Goal: Check status: Check status

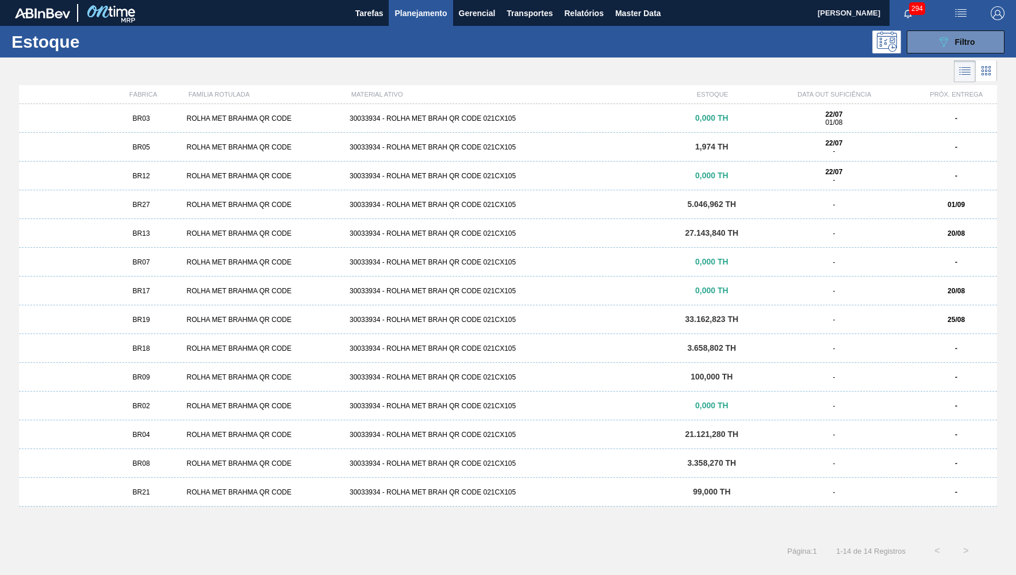
click at [148, 207] on span "BR27" at bounding box center [141, 205] width 17 height 8
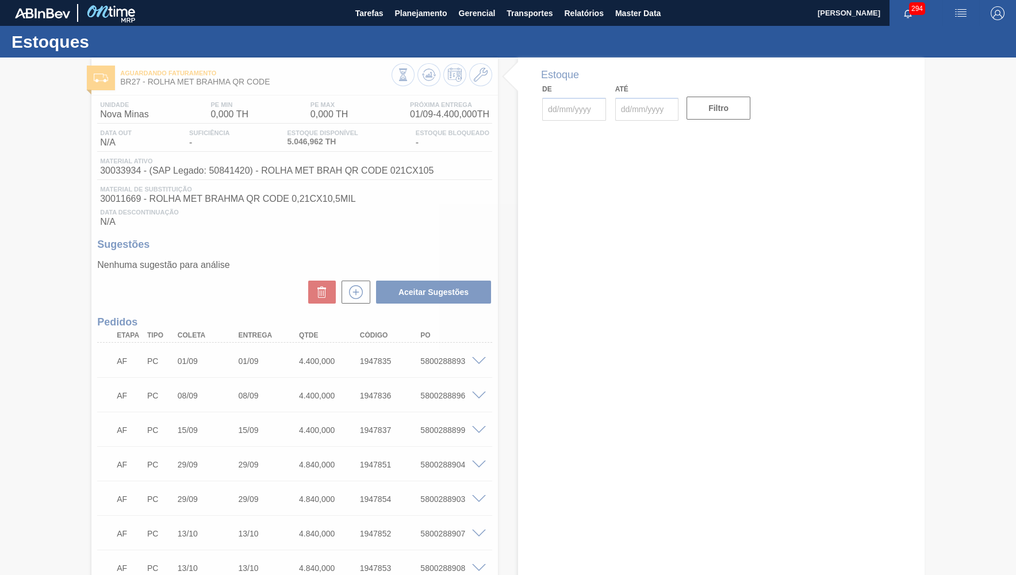
type input "[DATE]"
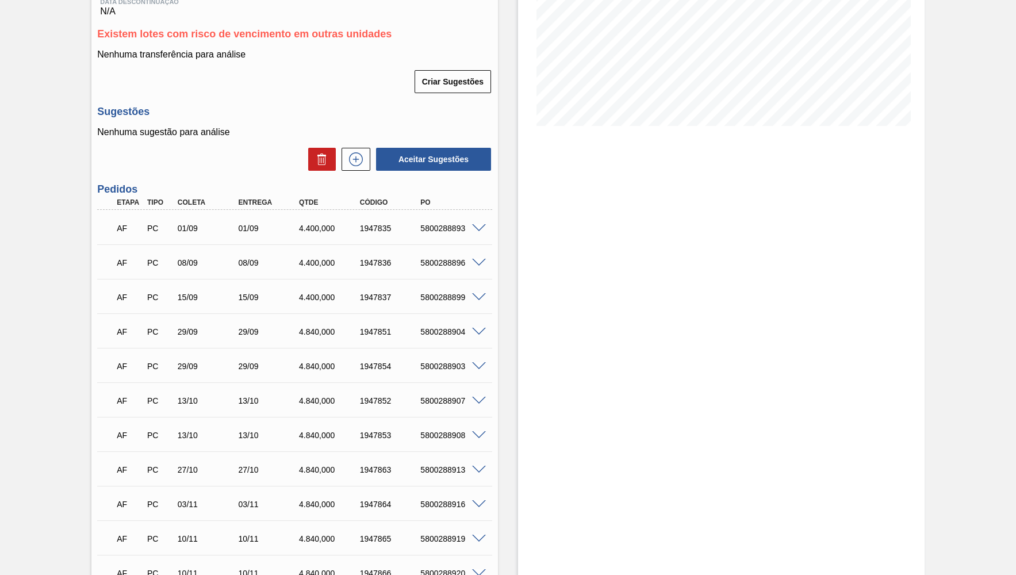
scroll to position [311, 0]
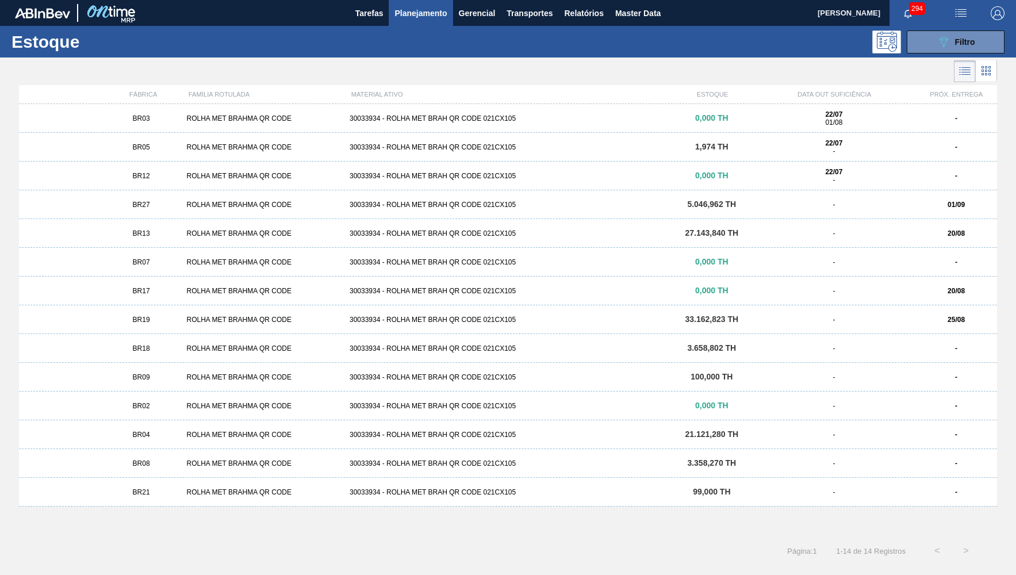
click at [160, 315] on div "BR19 ROLHA MET BRAHMA QR CODE 30033934 - ROLHA MET BRAH QR CODE 021CX105 33.162…" at bounding box center [508, 319] width 979 height 29
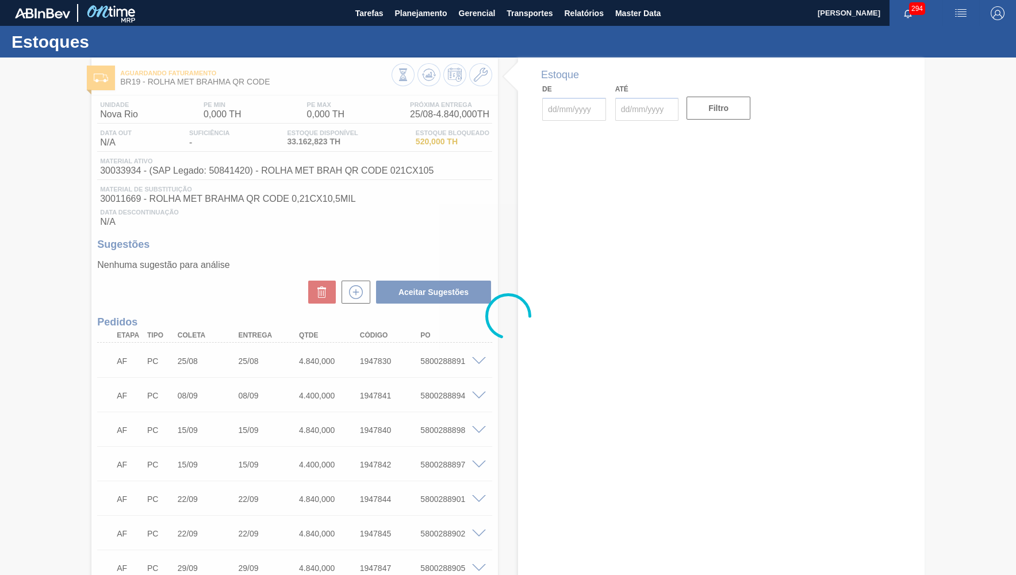
type input "[DATE]"
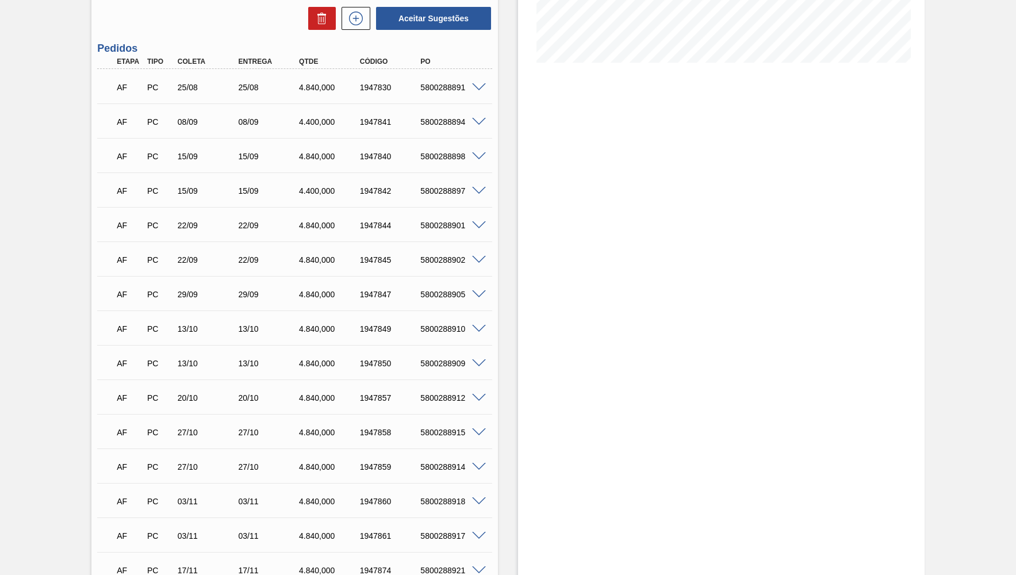
scroll to position [316, 0]
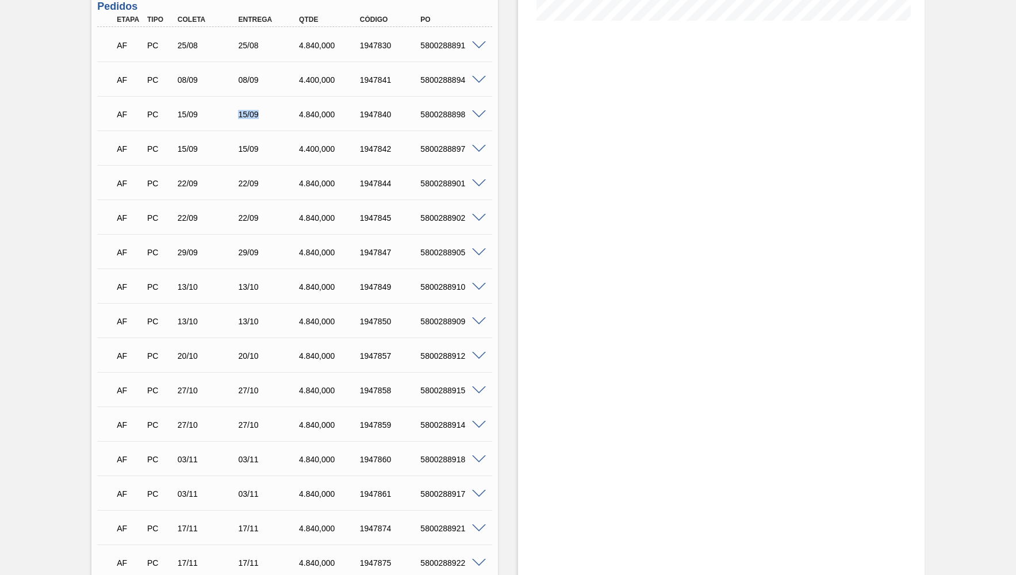
drag, startPoint x: 231, startPoint y: 102, endPoint x: 269, endPoint y: 95, distance: 39.1
click at [269, 99] on div "AF PC 15/09 15/09 4.840,000 1947840 5800288898" at bounding box center [294, 113] width 395 height 29
click at [303, 75] on div "08/09" at bounding box center [269, 79] width 68 height 9
click at [327, 71] on div "AF PC 08/09 08/09 4.400,000 1947841 5800288894" at bounding box center [291, 78] width 365 height 23
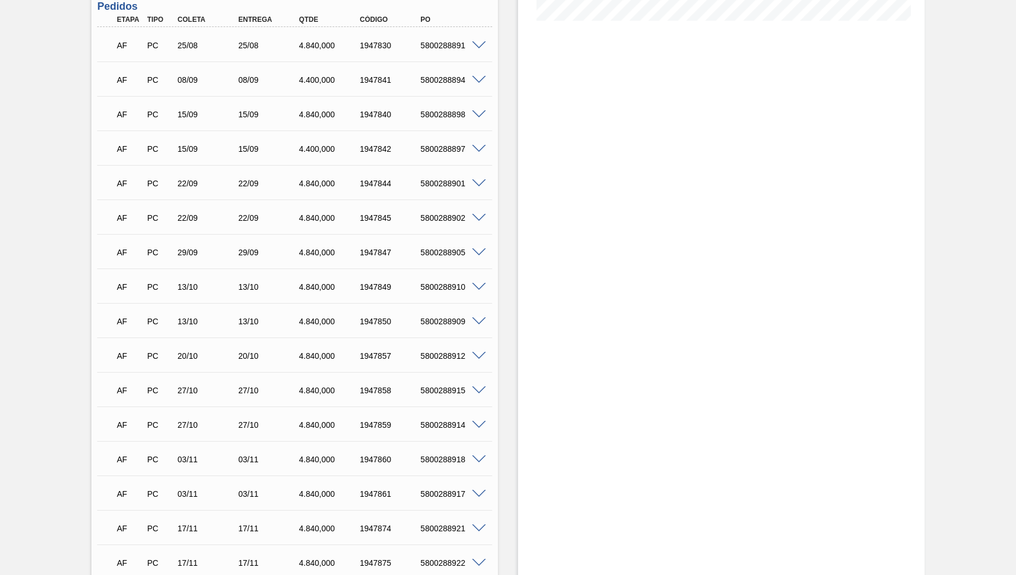
click at [327, 71] on div "AF PC 08/09 08/09 4.400,000 1947841 5800288894" at bounding box center [291, 78] width 365 height 23
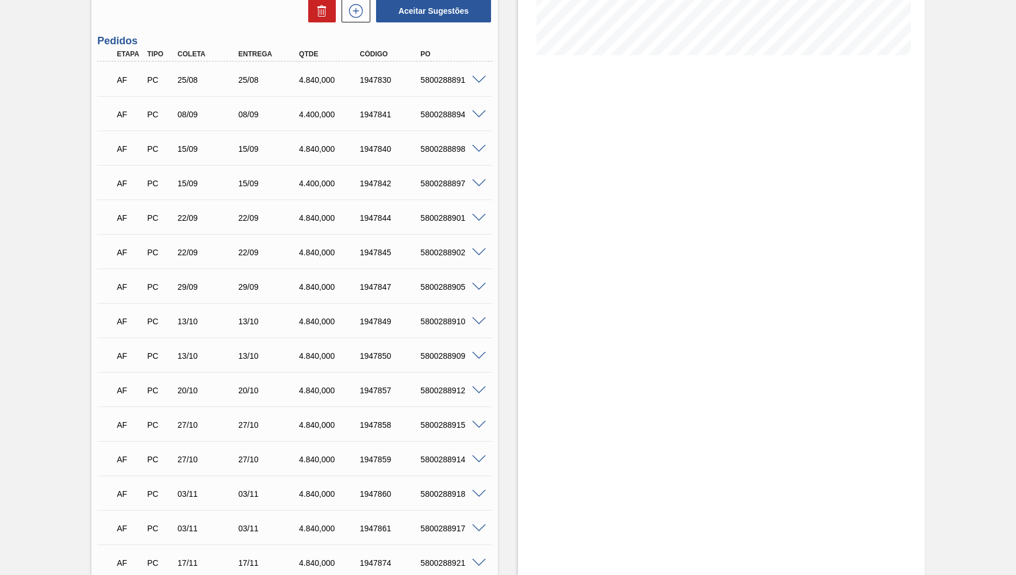
scroll to position [263, 0]
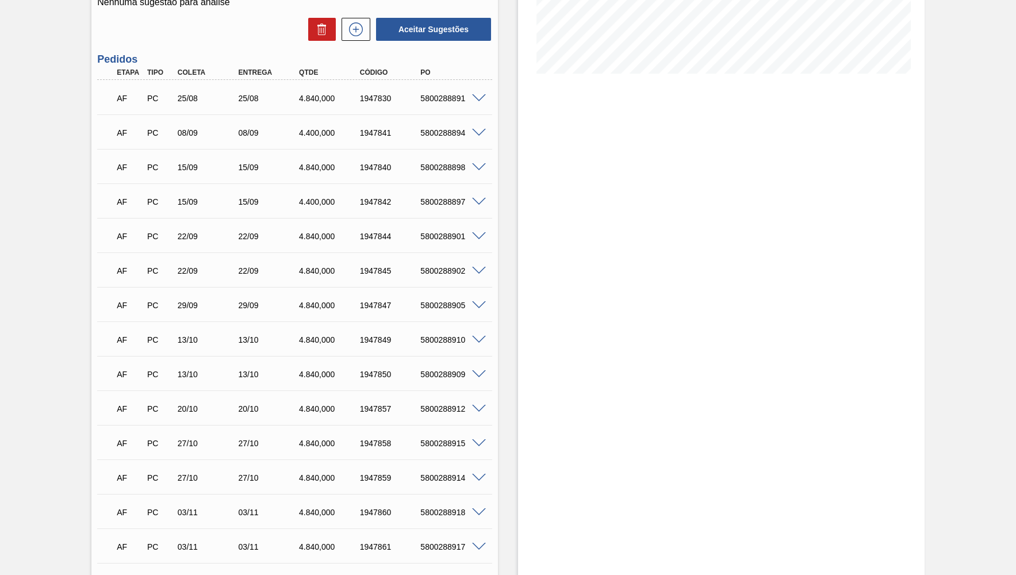
click at [310, 155] on div "AF PC 15/09 15/09 4.840,000 1947840 5800288898" at bounding box center [291, 166] width 365 height 23
click at [232, 301] on div "29/09" at bounding box center [261, 305] width 61 height 9
drag, startPoint x: 238, startPoint y: 167, endPoint x: 259, endPoint y: 158, distance: 23.5
click at [259, 163] on div "15/09" at bounding box center [269, 167] width 68 height 9
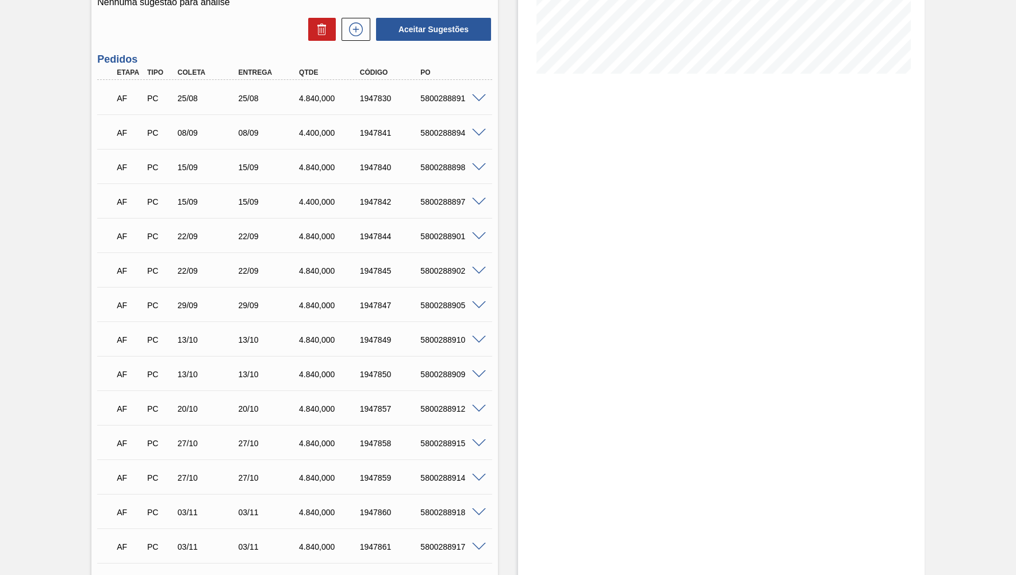
click at [244, 189] on div "AF PC 15/09 15/09 4.400,000 1947842 5800288897" at bounding box center [291, 200] width 365 height 23
click at [322, 166] on div "4.840,000" at bounding box center [330, 167] width 68 height 9
click at [323, 120] on div "AF PC 08/09 08/09 4.400,000 1947841 5800288894" at bounding box center [291, 131] width 365 height 23
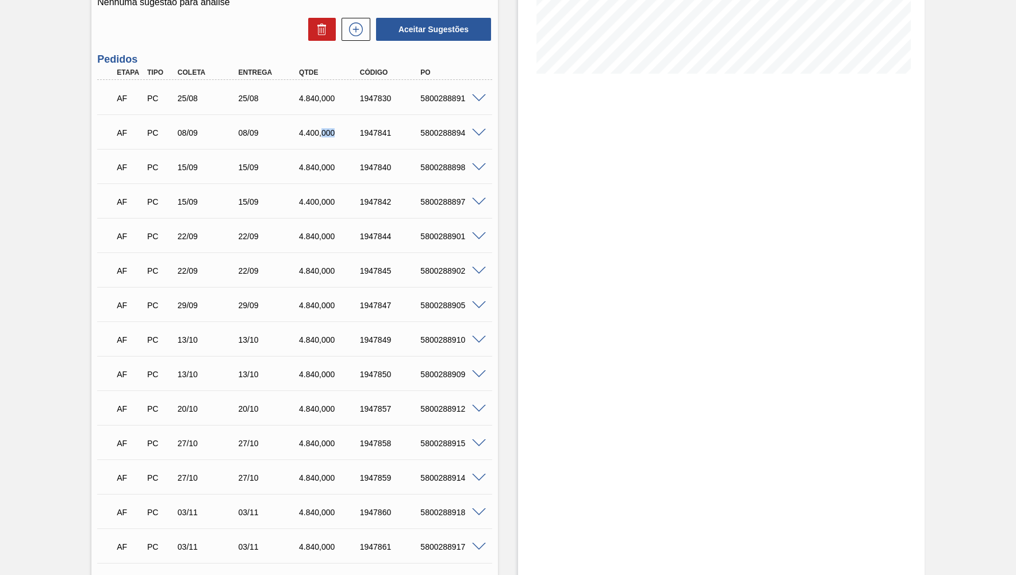
click at [323, 120] on div "AF PC 08/09 08/09 4.400,000 1947841 5800288894" at bounding box center [291, 131] width 365 height 23
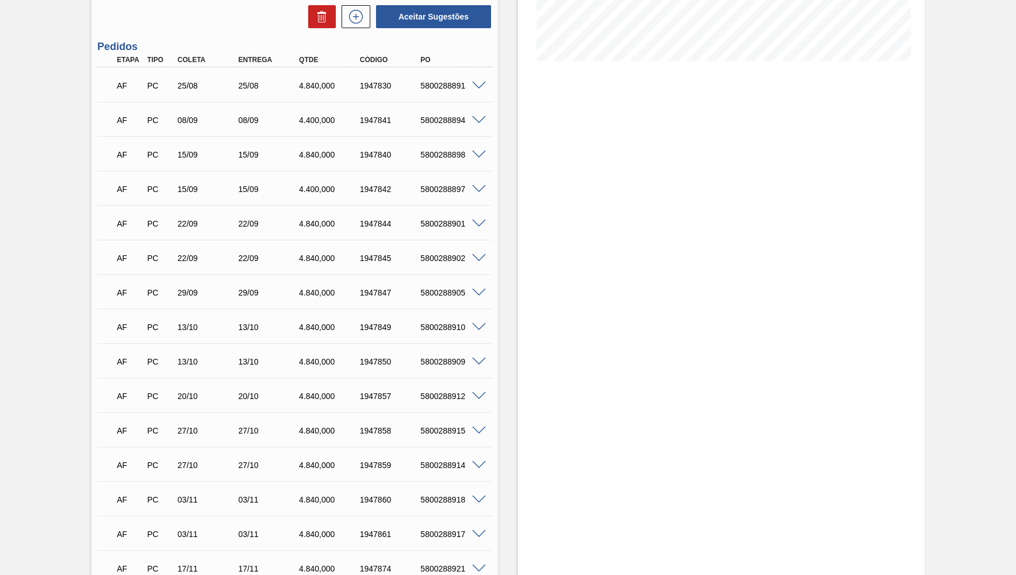
scroll to position [211, 0]
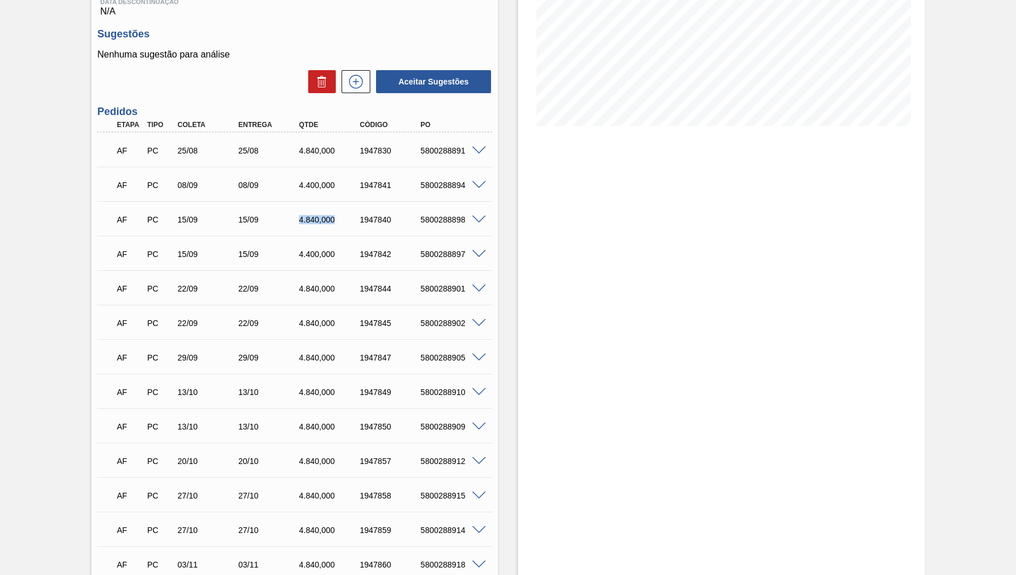
drag, startPoint x: 288, startPoint y: 213, endPoint x: 340, endPoint y: 209, distance: 52.0
click at [303, 215] on div "15/09" at bounding box center [269, 219] width 68 height 9
drag, startPoint x: 280, startPoint y: 250, endPoint x: 464, endPoint y: 297, distance: 189.9
click at [303, 250] on div "15/09" at bounding box center [269, 254] width 68 height 9
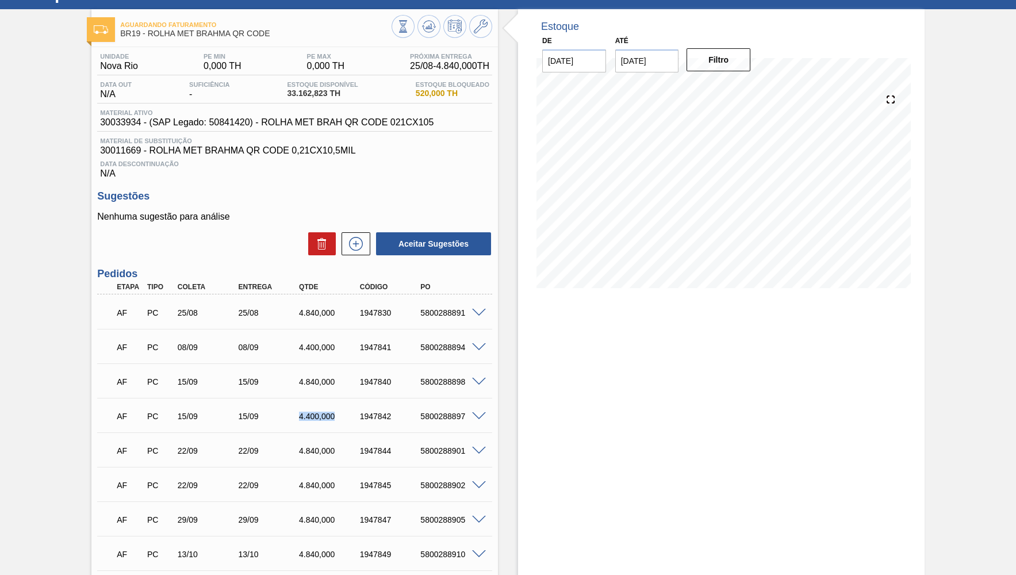
scroll to position [0, 0]
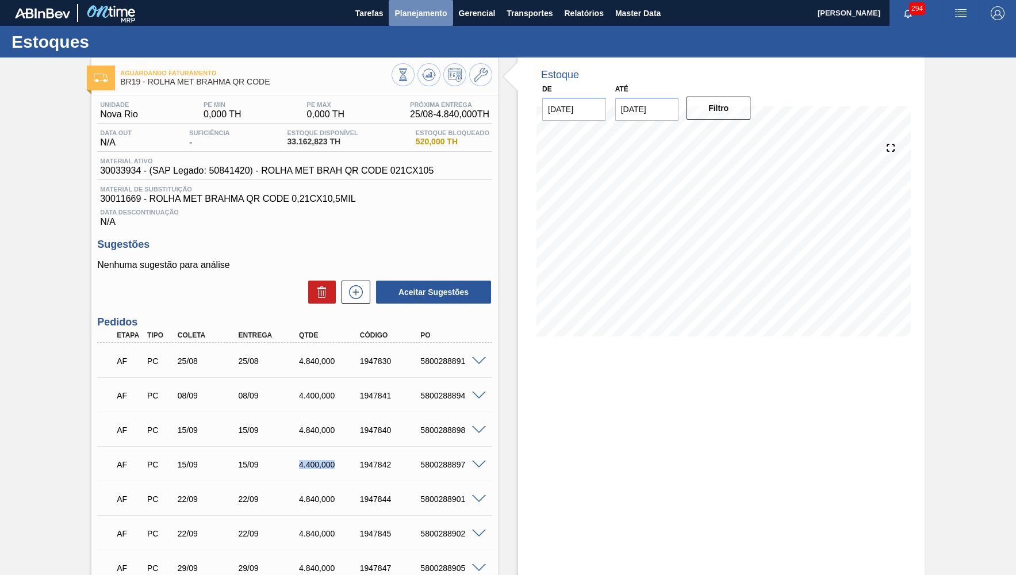
click at [427, 4] on button "Planejamento" at bounding box center [421, 13] width 64 height 26
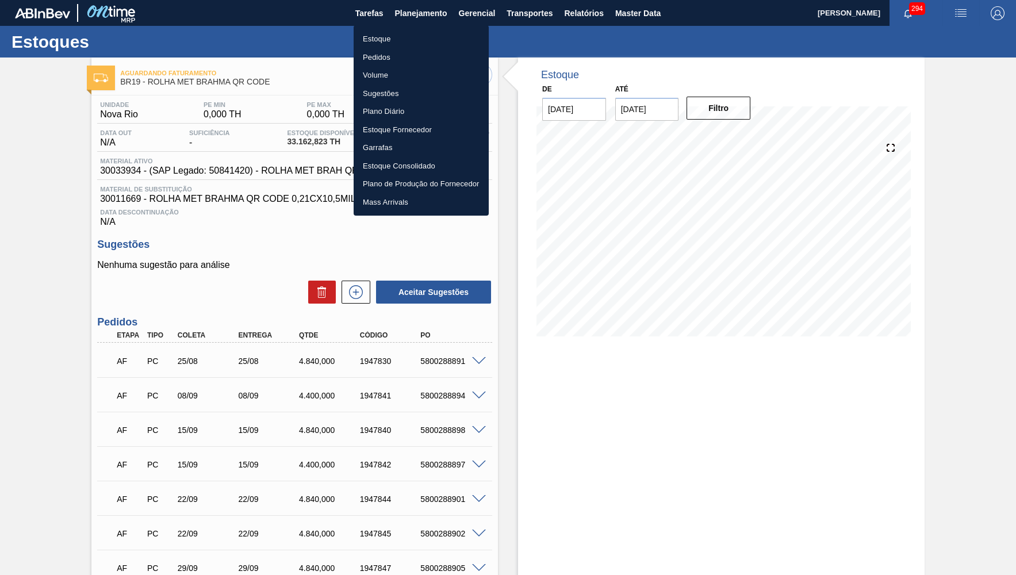
click at [390, 50] on li "Pedidos" at bounding box center [421, 57] width 135 height 18
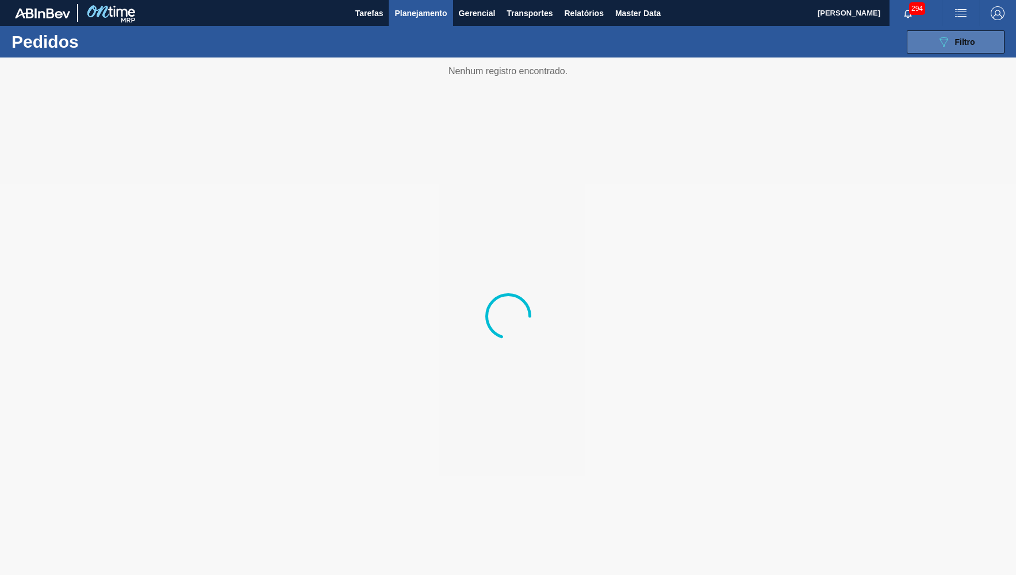
click at [947, 53] on button "089F7B8B-B2A5-4AFE-B5C0-19BA573D28AC Filtro" at bounding box center [956, 41] width 98 height 23
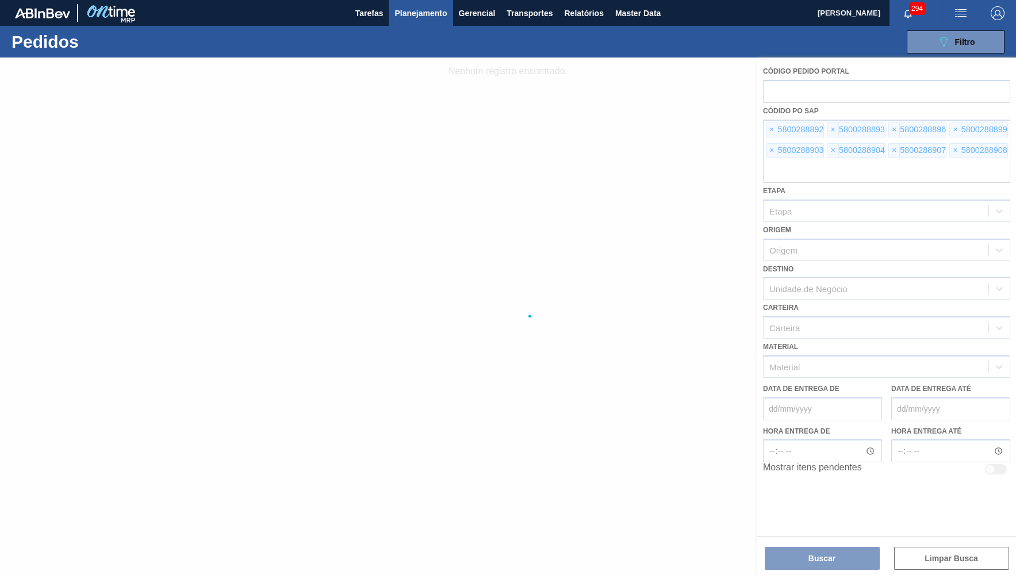
click at [770, 128] on div at bounding box center [508, 317] width 1016 height 518
click at [768, 125] on div at bounding box center [508, 317] width 1016 height 518
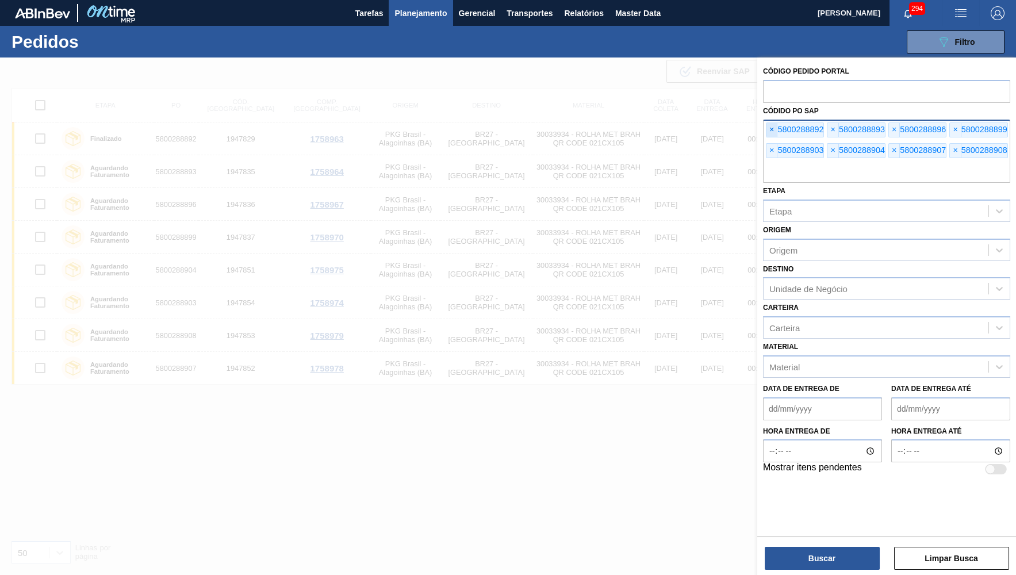
click at [771, 124] on span "×" at bounding box center [772, 130] width 11 height 14
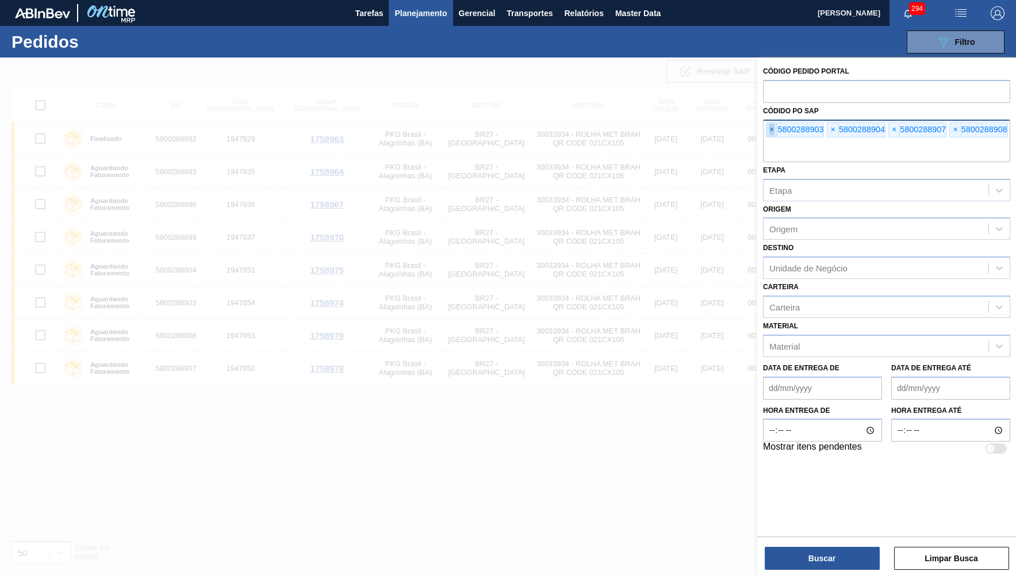
click at [771, 124] on span "×" at bounding box center [772, 130] width 11 height 14
click at [771, 140] on input "text" at bounding box center [886, 151] width 247 height 22
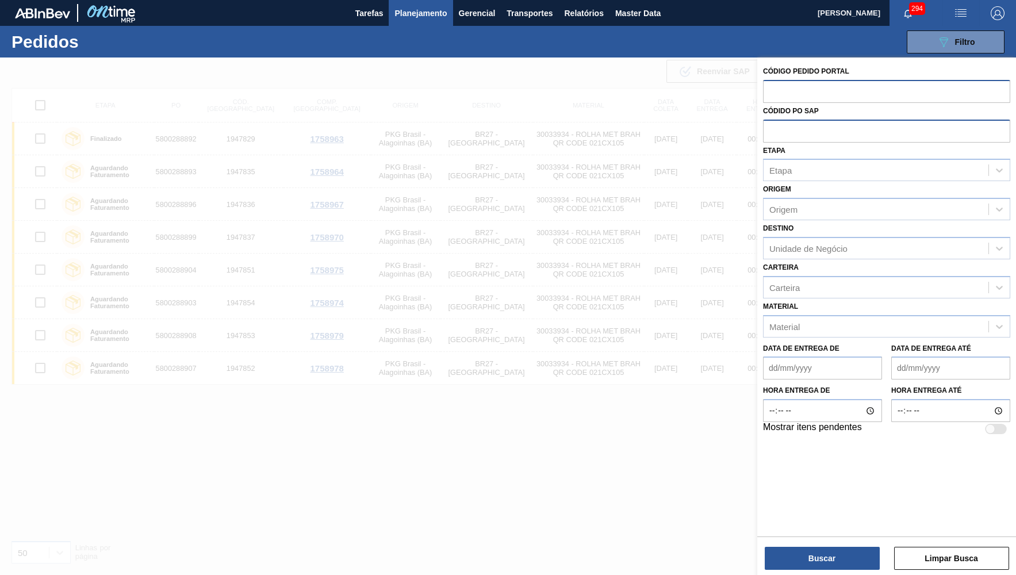
click at [790, 98] on input "text" at bounding box center [886, 91] width 247 height 22
paste input "2008204"
type input "2008204"
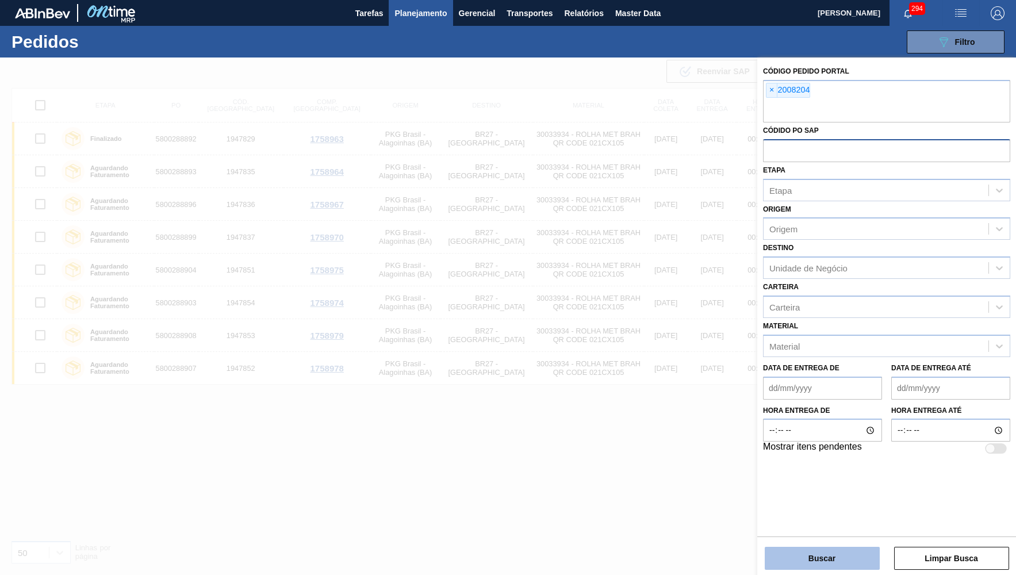
click at [801, 560] on button "Buscar" at bounding box center [822, 558] width 115 height 23
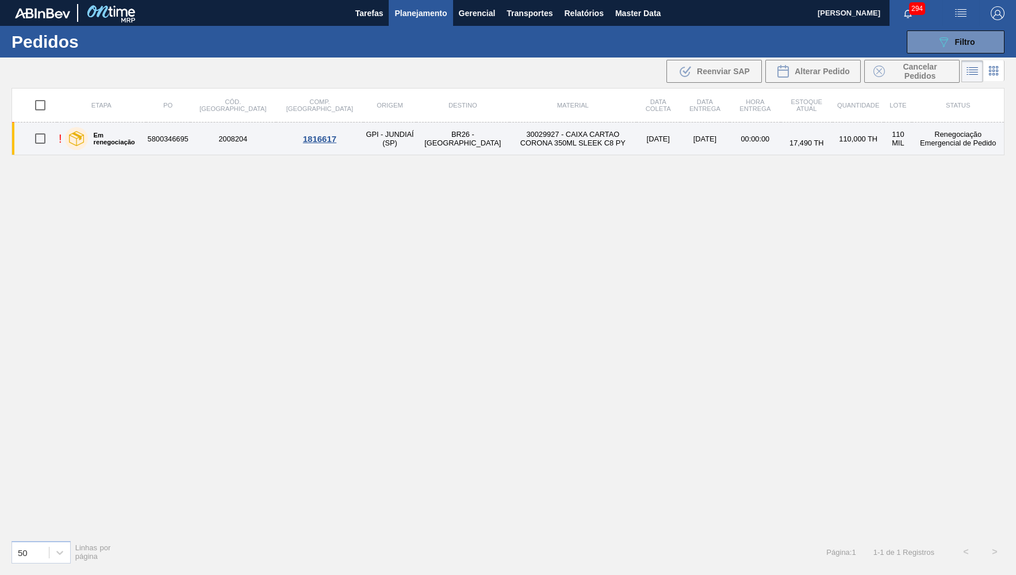
click at [77, 139] on img at bounding box center [76, 138] width 15 height 15
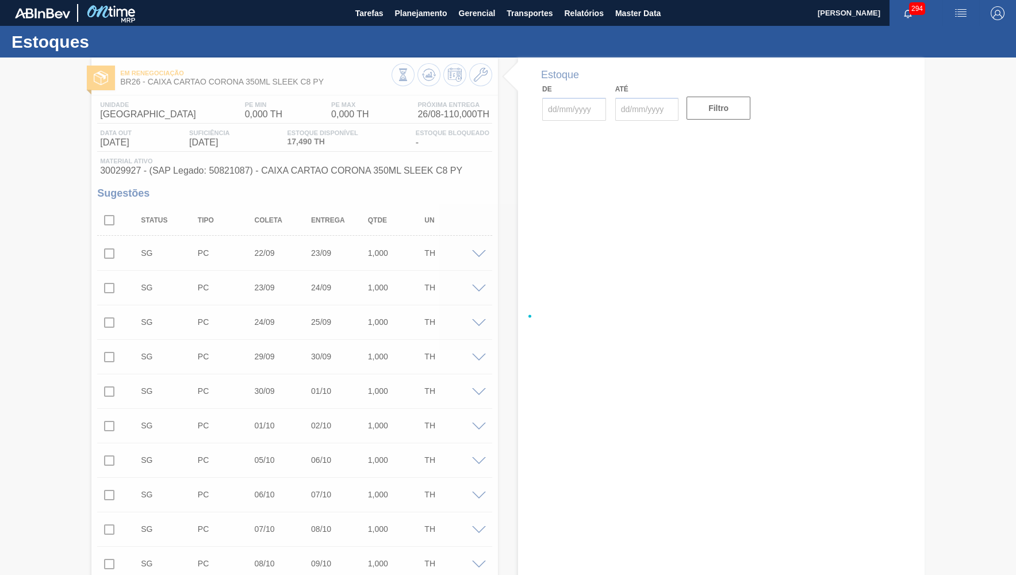
type input "[DATE]"
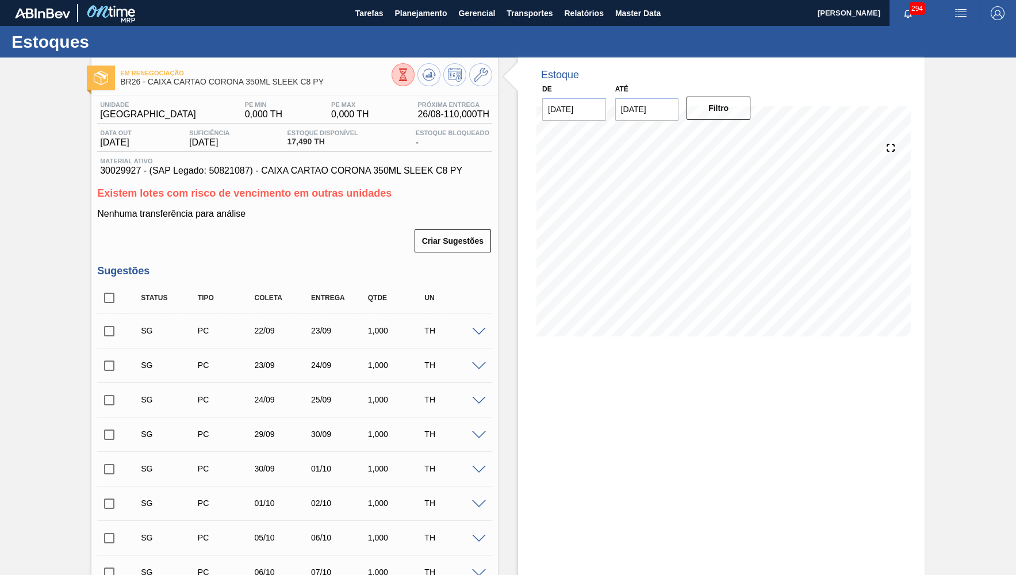
scroll to position [309, 0]
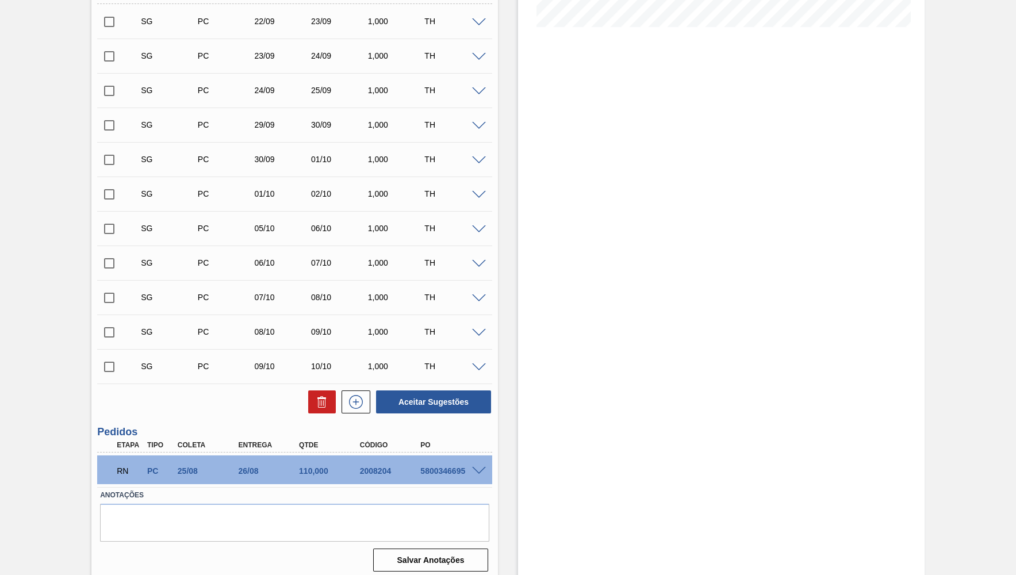
click at [484, 469] on div "RN PC 25/08 26/08 110,000 2008204 5800346695" at bounding box center [294, 470] width 395 height 29
click at [477, 467] on span at bounding box center [479, 471] width 14 height 9
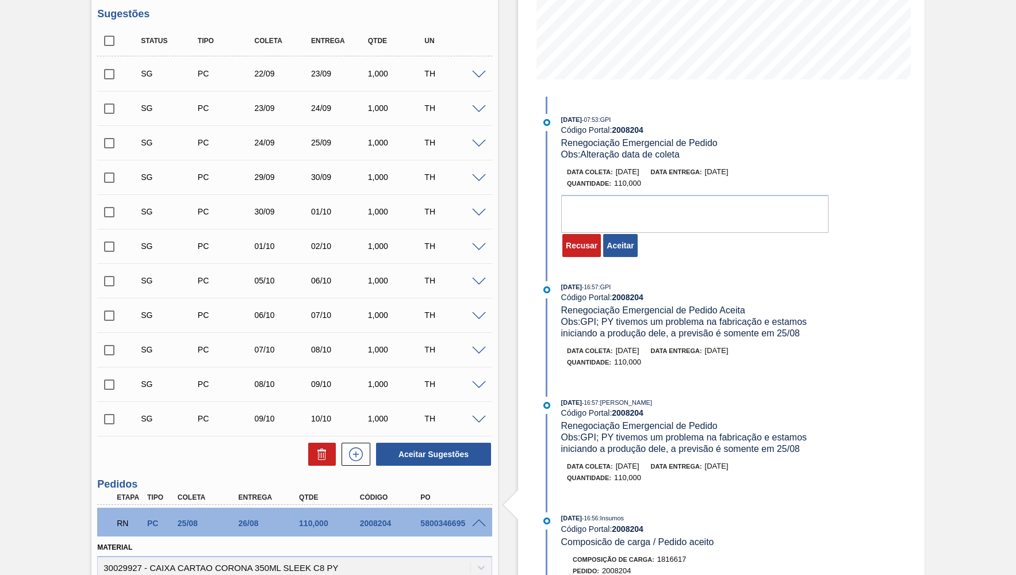
scroll to position [0, 0]
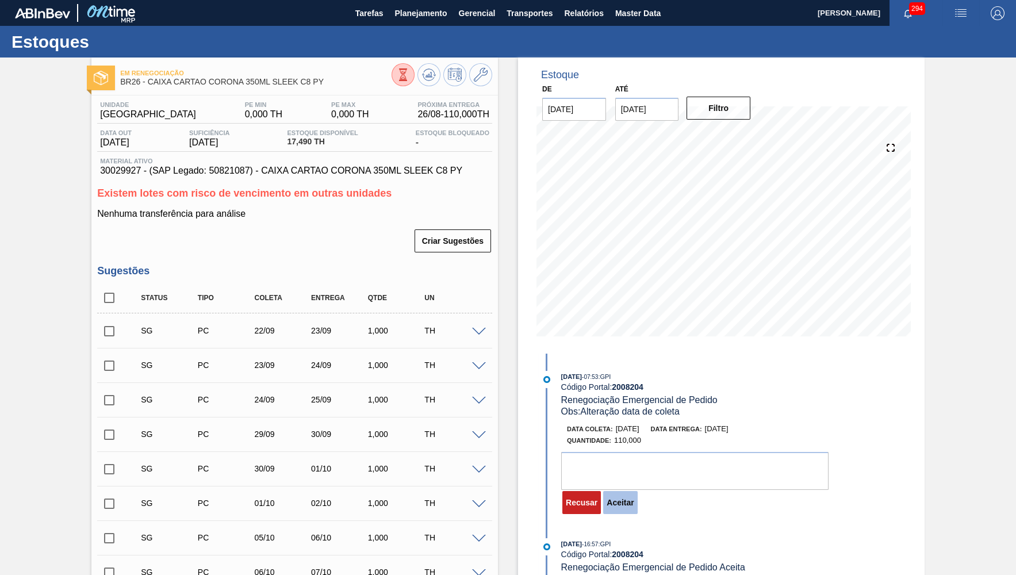
click at [626, 505] on button "Aceitar" at bounding box center [620, 502] width 34 height 23
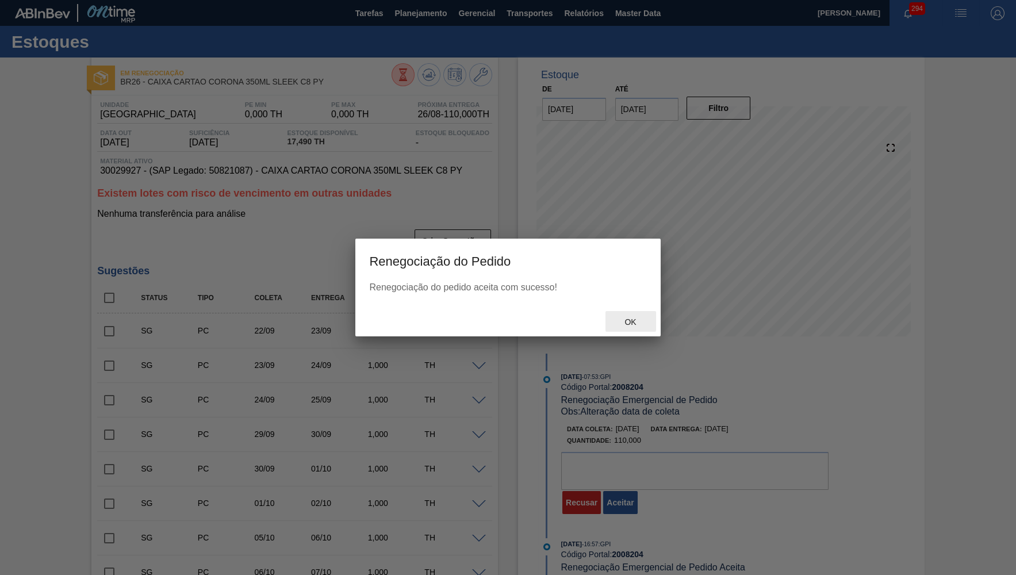
click at [633, 327] on div "Ok" at bounding box center [631, 321] width 51 height 21
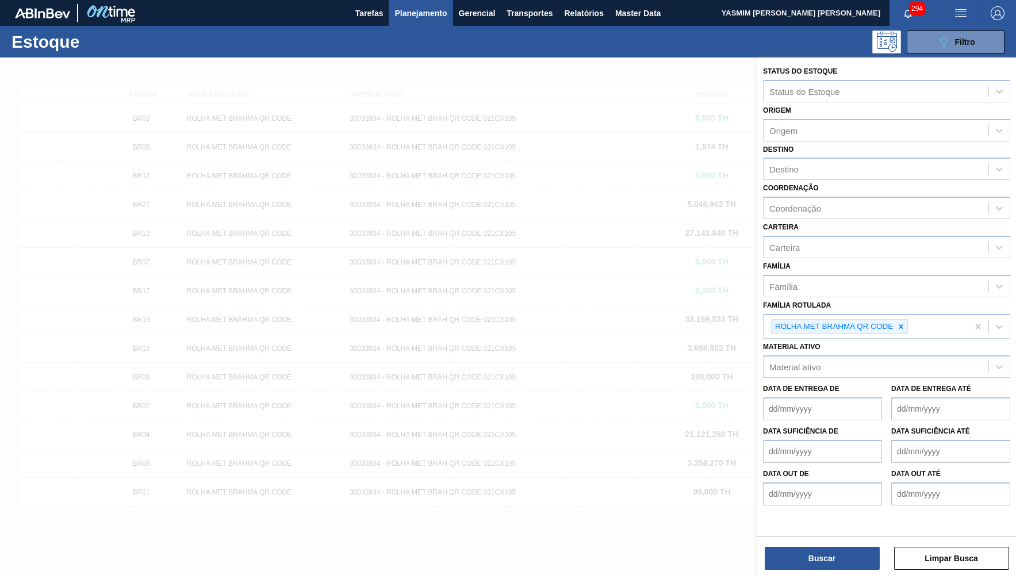
click at [584, 365] on div at bounding box center [508, 345] width 1016 height 575
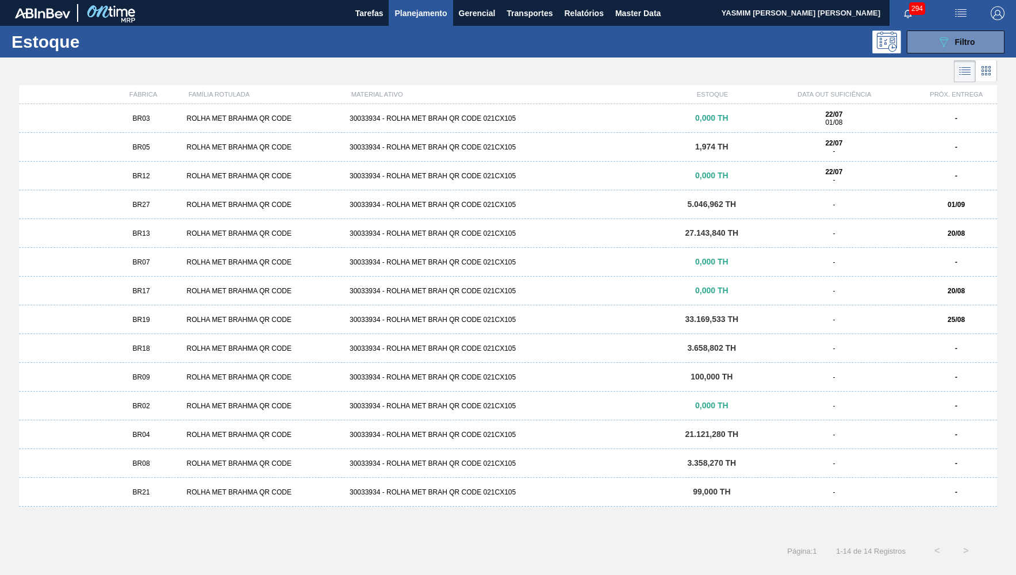
click at [464, 205] on div "30033934 - ROLHA MET BRAH QR CODE 021CX105" at bounding box center [508, 205] width 326 height 8
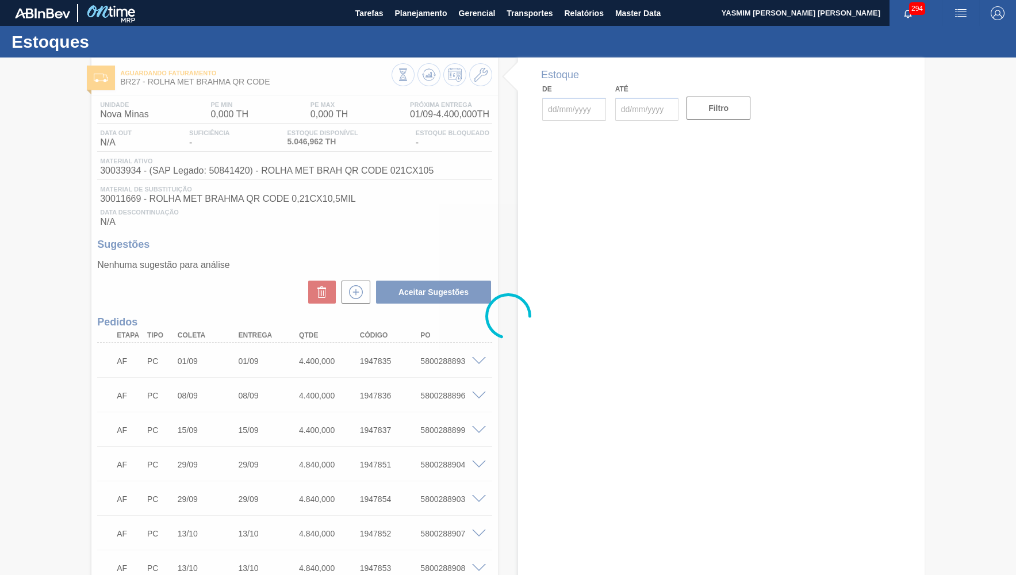
type input "[DATE]"
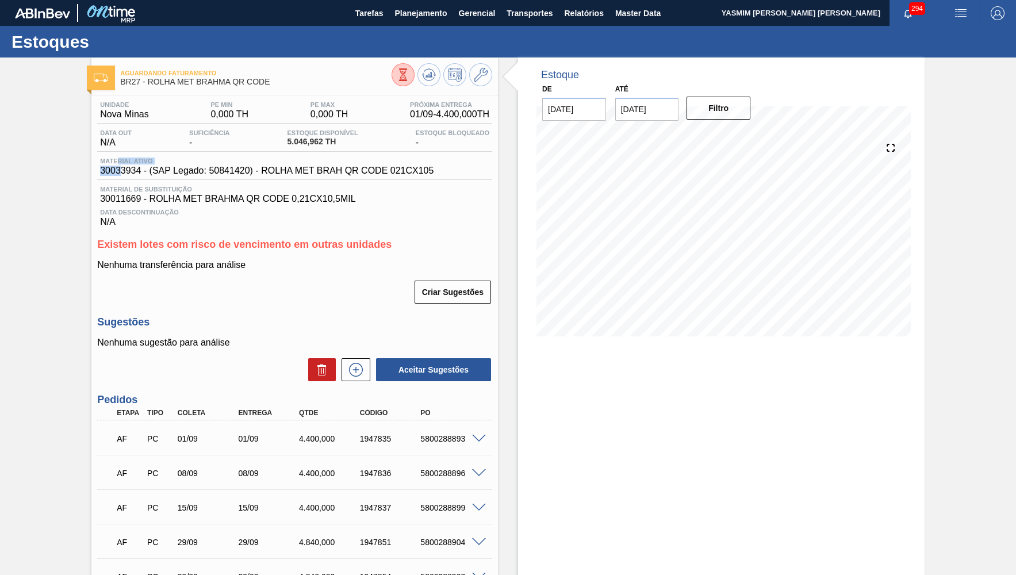
click at [117, 166] on div "Material ativo 30033934 - (SAP Legado: 50841420) - ROLHA MET BRAH QR CODE 021CX…" at bounding box center [266, 167] width 339 height 18
click at [117, 166] on span "30033934 - (SAP Legado: 50841420) - ROLHA MET BRAH QR CODE 021CX105" at bounding box center [267, 171] width 334 height 10
click at [117, 170] on span "30033934 - (SAP Legado: 50841420) - ROLHA MET BRAH QR CODE 021CX105" at bounding box center [267, 171] width 334 height 10
copy span "30033934"
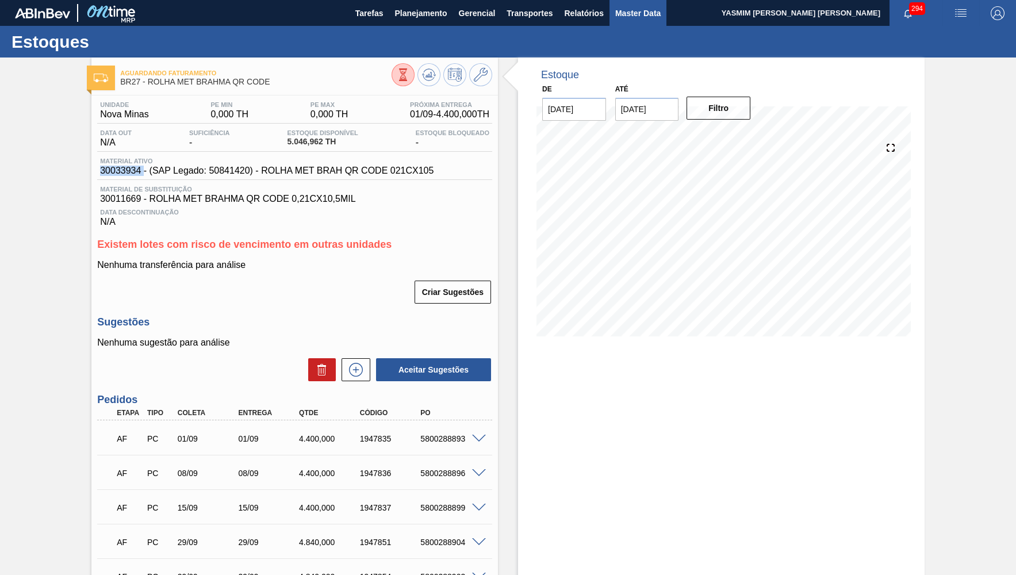
click at [645, 18] on span "Master Data" at bounding box center [638, 13] width 45 height 14
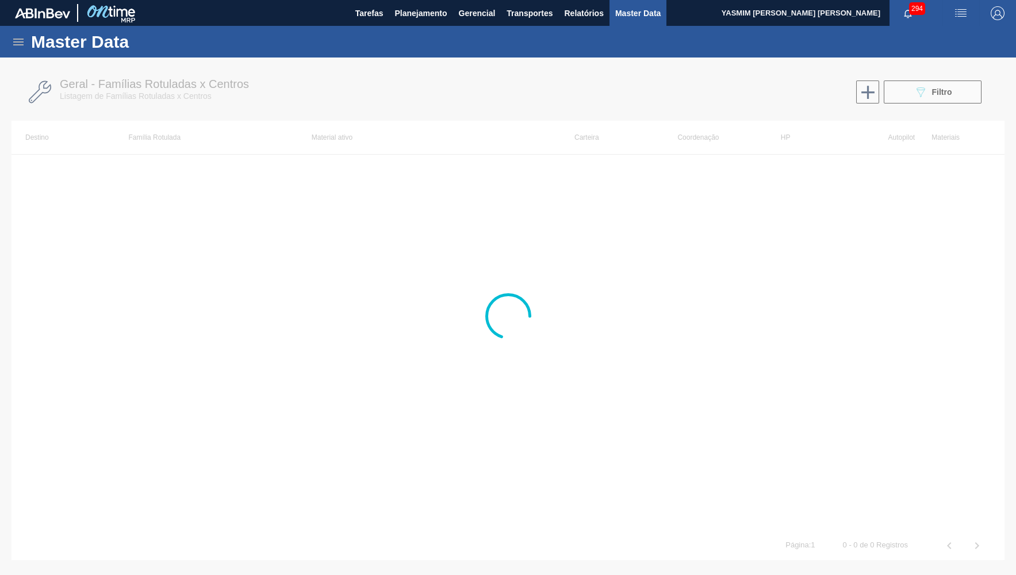
click at [19, 43] on icon at bounding box center [19, 42] width 14 height 14
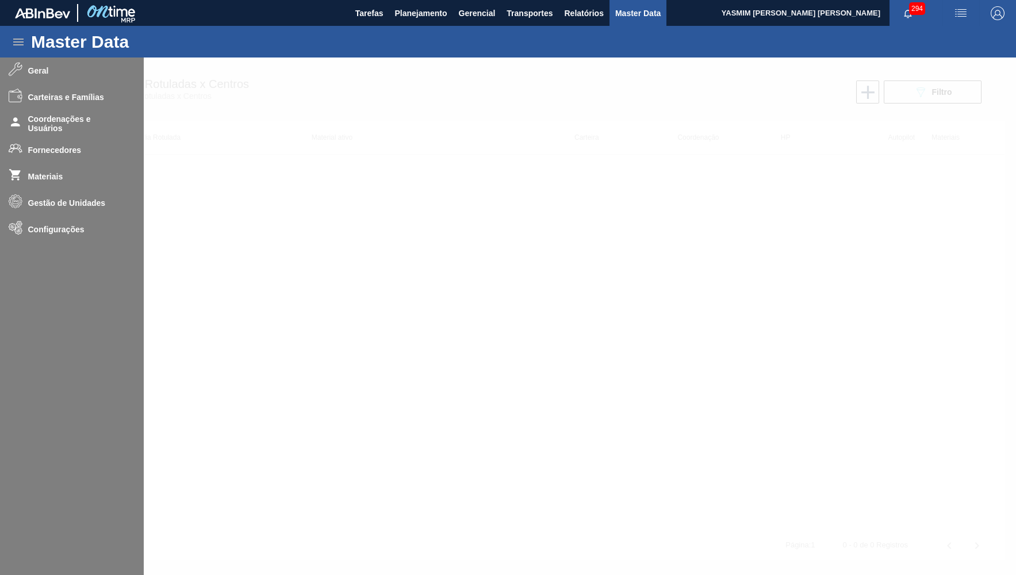
click at [39, 149] on div at bounding box center [508, 317] width 1016 height 518
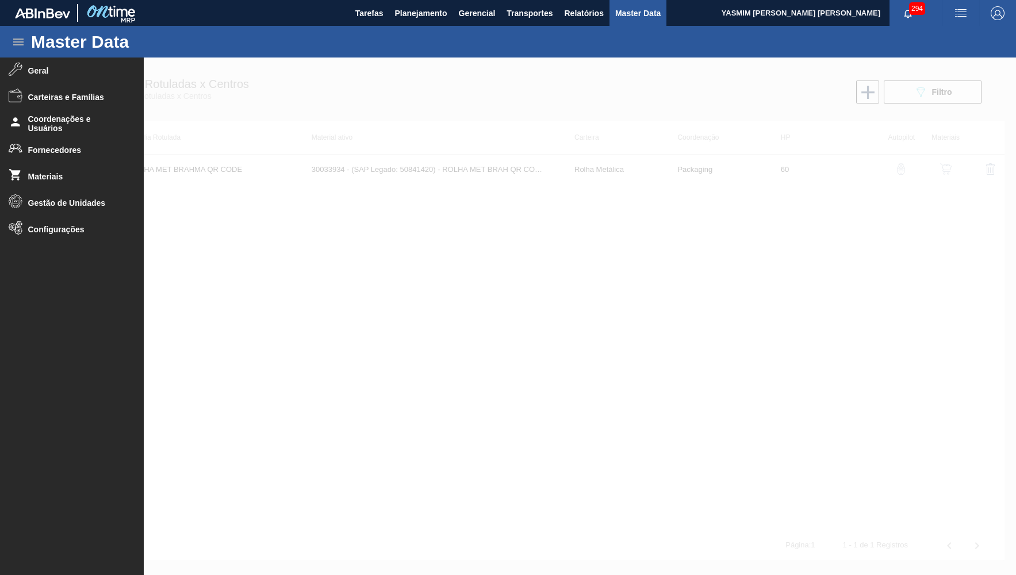
click at [39, 149] on span "Fornecedores" at bounding box center [75, 150] width 95 height 9
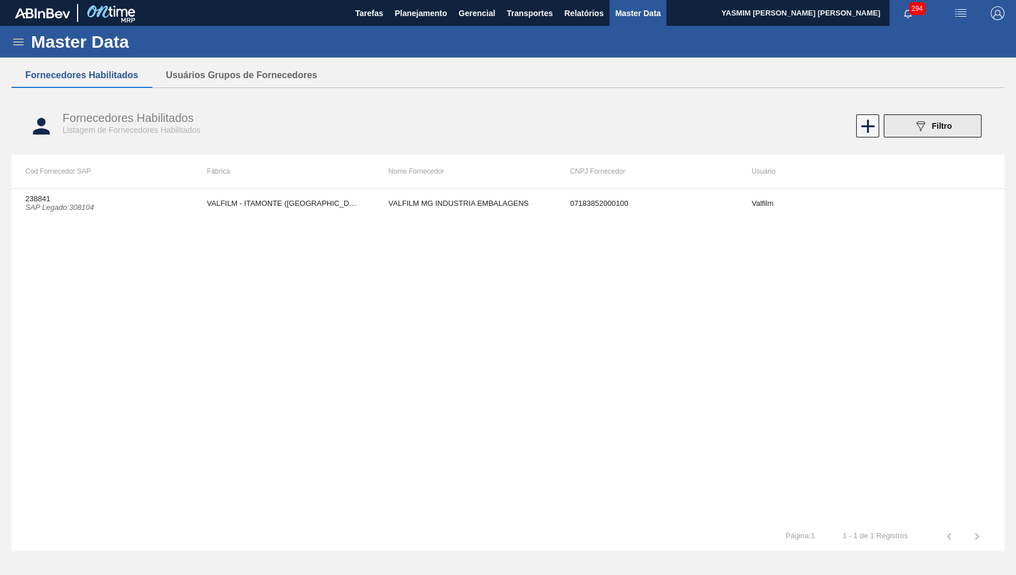
click at [926, 133] on icon "089F7B8B-B2A5-4AFE-B5C0-19BA573D28AC" at bounding box center [921, 126] width 14 height 14
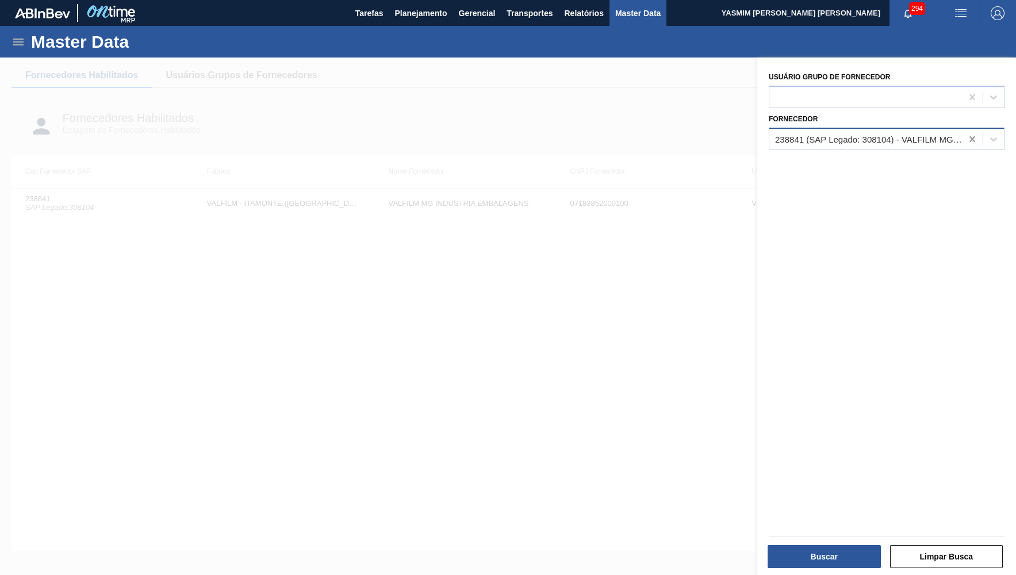
click at [964, 132] on div at bounding box center [972, 139] width 21 height 21
type input "pkg"
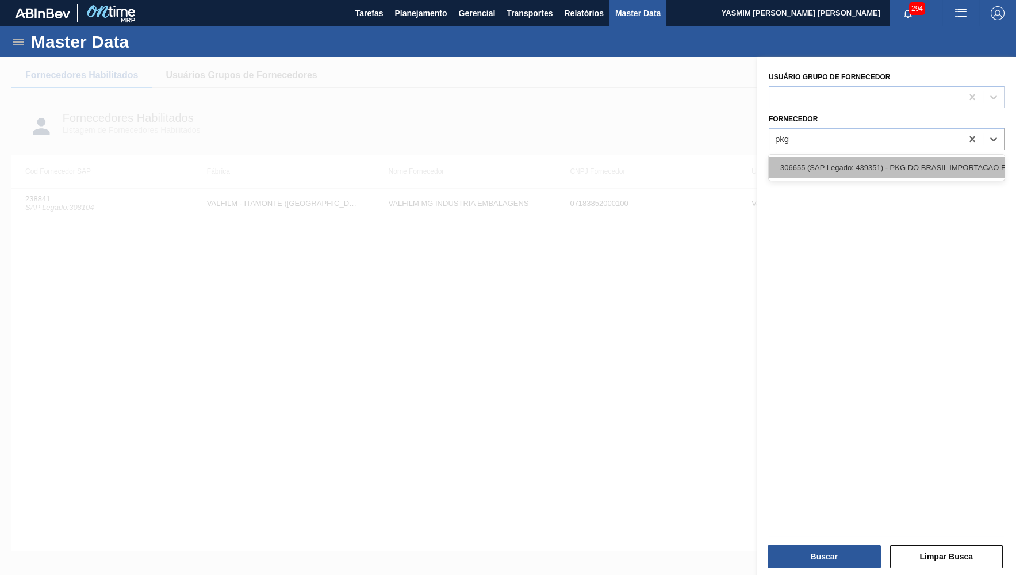
click at [967, 157] on div "306655 (SAP Legado: 439351) - PKG DO BRASIL IMPORTACAO E" at bounding box center [887, 167] width 236 height 21
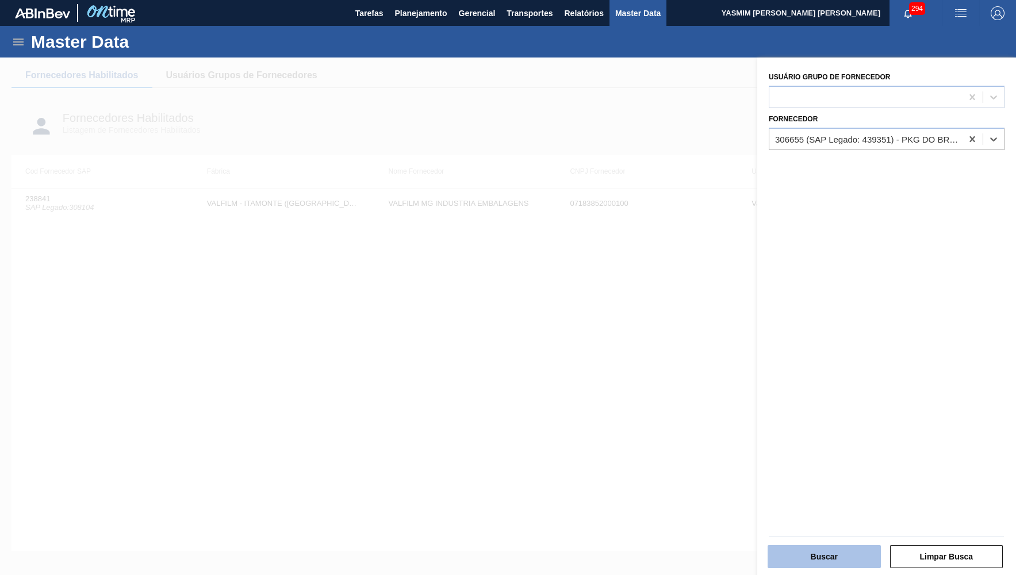
click at [830, 553] on button "Buscar" at bounding box center [824, 556] width 113 height 23
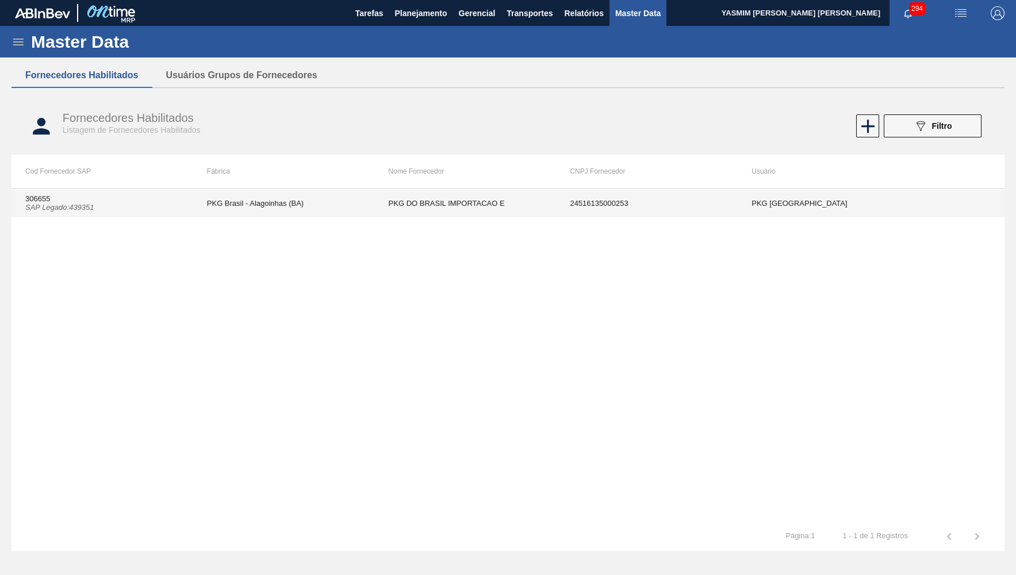
click at [431, 205] on td "PKG DO BRASIL IMPORTACAO E" at bounding box center [466, 203] width 182 height 29
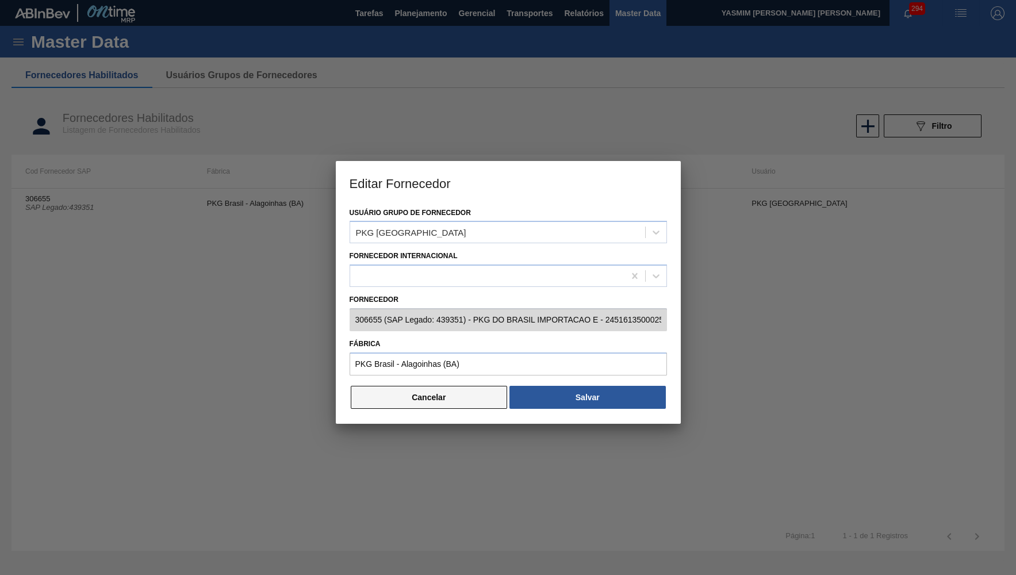
click at [415, 395] on button "Cancelar" at bounding box center [429, 397] width 157 height 23
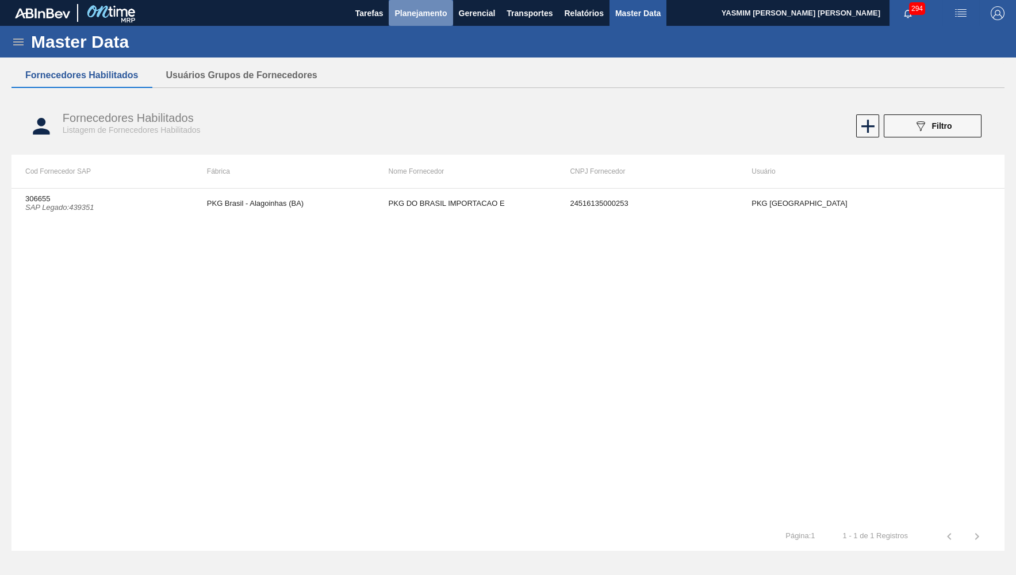
click at [405, 24] on button "Planejamento" at bounding box center [421, 13] width 64 height 26
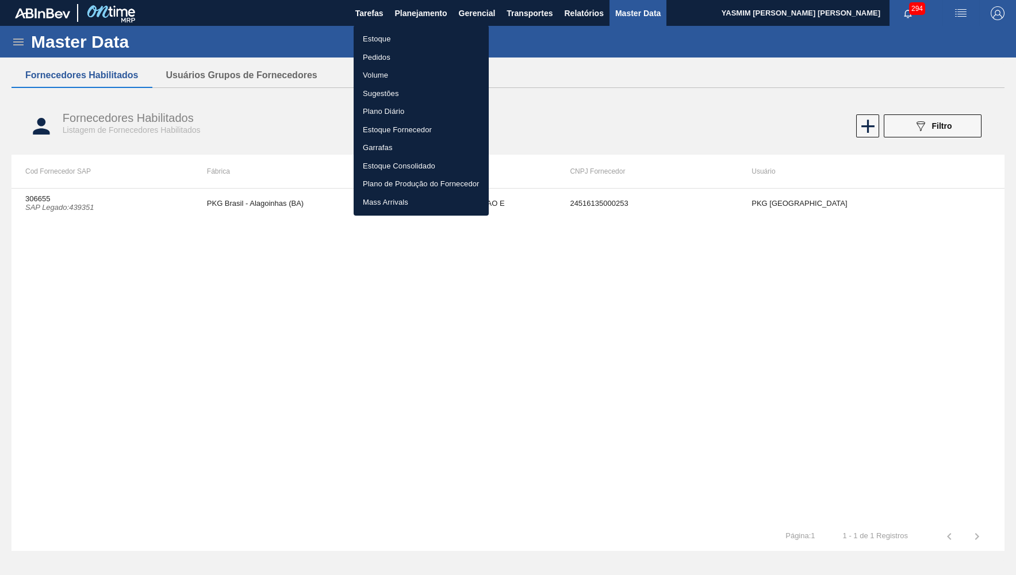
click at [389, 48] on li "Estoque" at bounding box center [421, 39] width 135 height 18
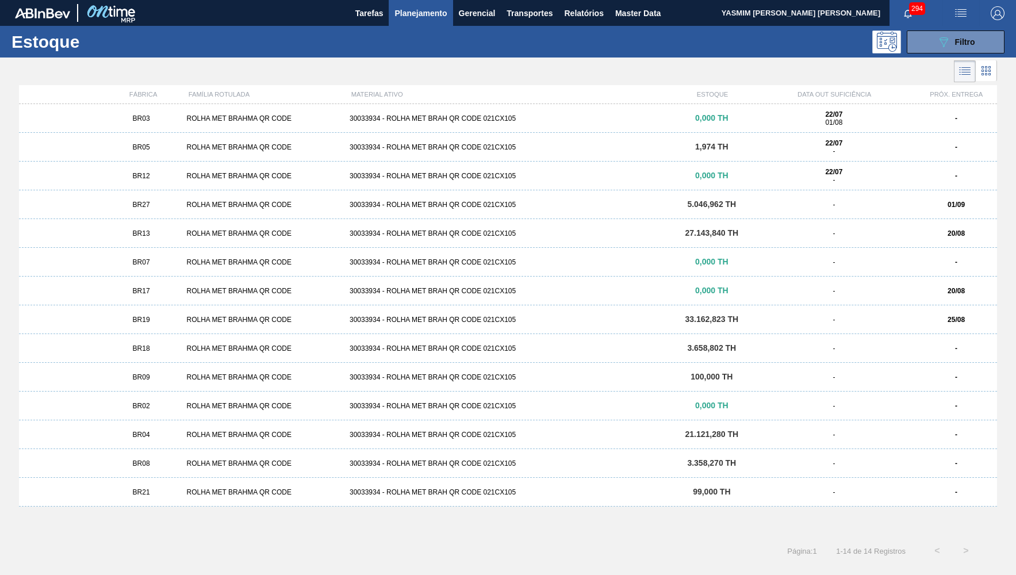
click at [153, 319] on div "BR19" at bounding box center [142, 320] width 82 height 8
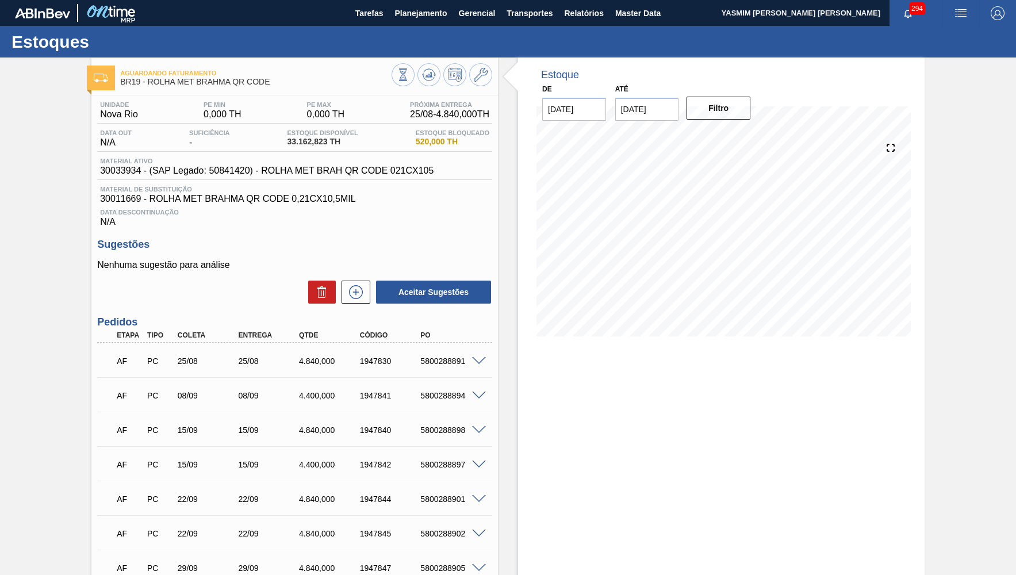
scroll to position [158, 0]
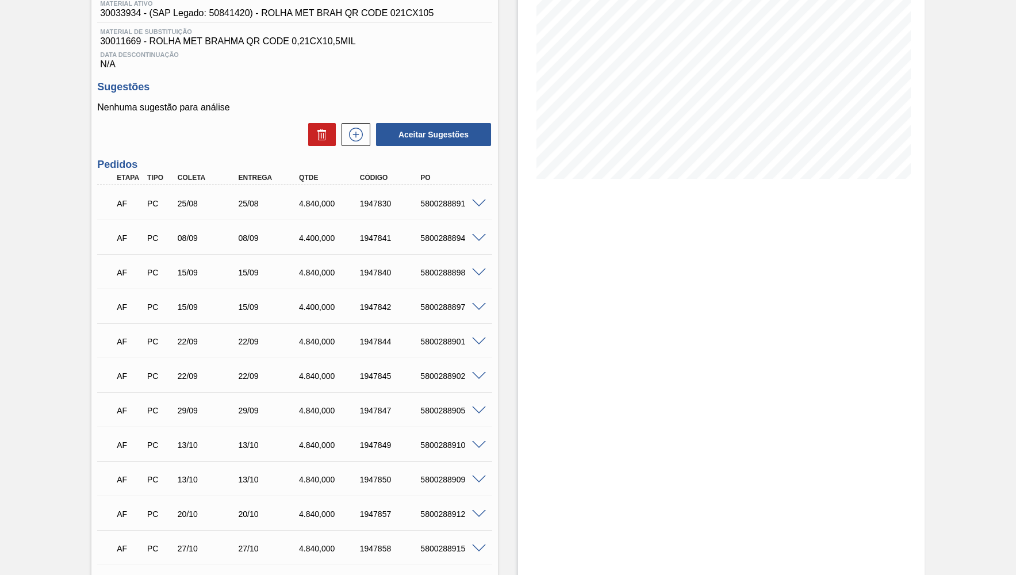
drag, startPoint x: 209, startPoint y: 187, endPoint x: 262, endPoint y: 190, distance: 53.0
click at [261, 191] on div "AF PC 25/08 25/08 4.840,000 1947830 5800288891" at bounding box center [291, 202] width 365 height 23
drag, startPoint x: 229, startPoint y: 240, endPoint x: 267, endPoint y: 239, distance: 38.5
click at [267, 239] on div "AF PC 08/09 08/09 4.400,000 1947841 5800288894" at bounding box center [291, 237] width 365 height 23
click at [311, 199] on div "4.840,000" at bounding box center [330, 203] width 68 height 9
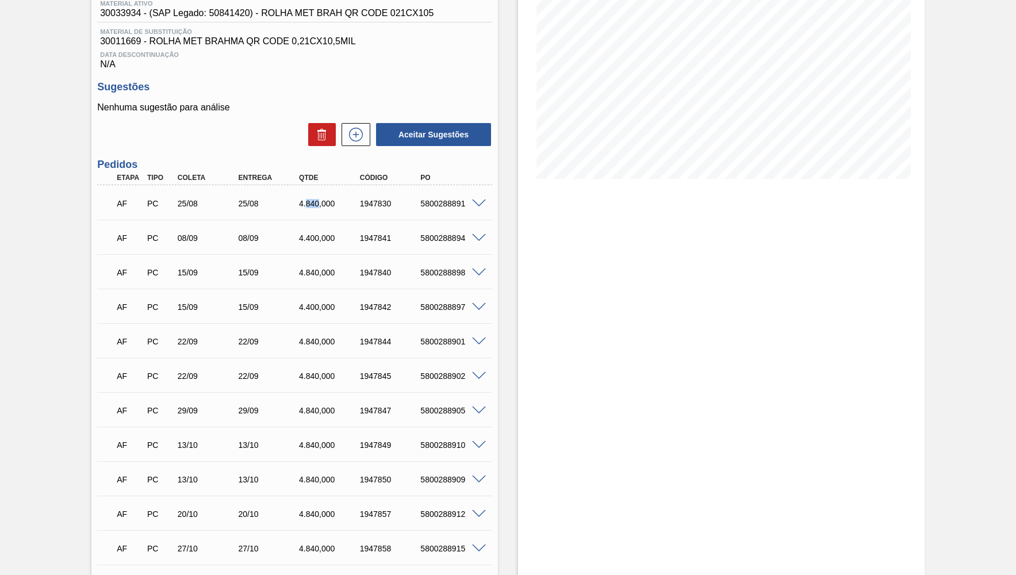
click at [311, 199] on div "4.840,000" at bounding box center [330, 203] width 68 height 9
click at [486, 198] on div at bounding box center [480, 202] width 23 height 9
drag, startPoint x: 175, startPoint y: 197, endPoint x: 202, endPoint y: 196, distance: 27.1
click at [202, 199] on div "25/08" at bounding box center [209, 203] width 68 height 9
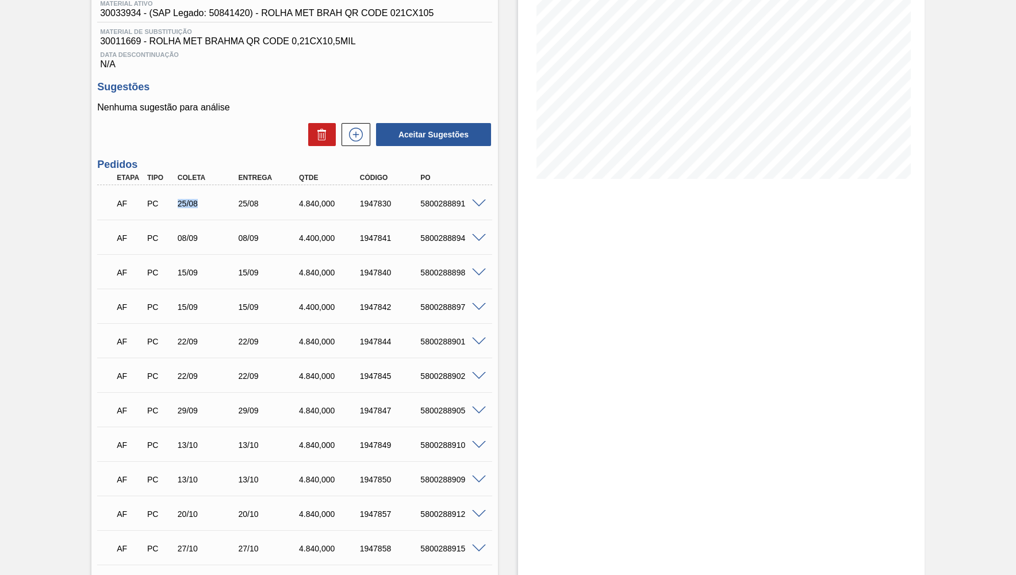
scroll to position [0, 0]
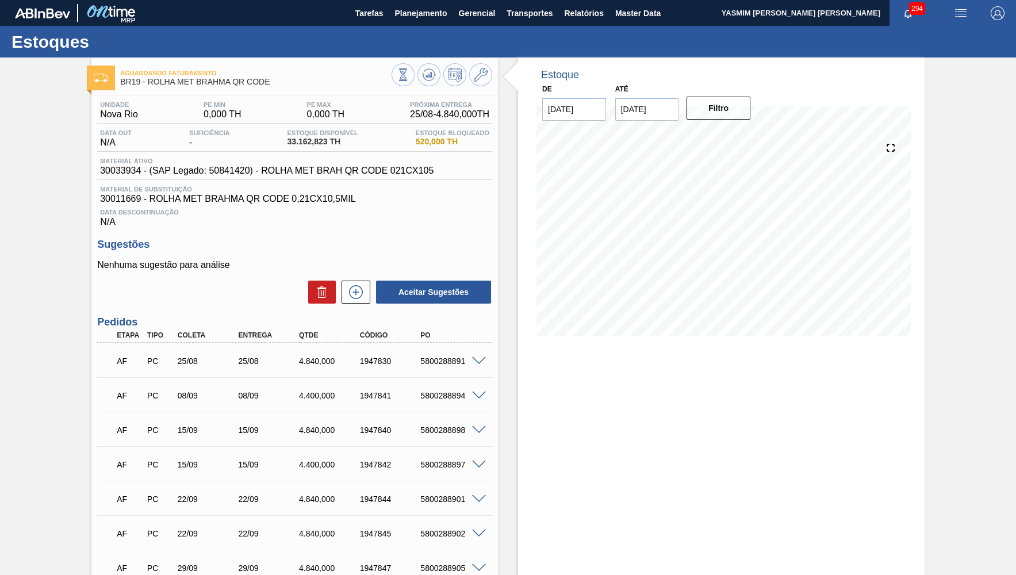
drag, startPoint x: 147, startPoint y: 83, endPoint x: 267, endPoint y: 95, distance: 120.8
click at [267, 86] on span "BR19 - ROLHA MET BRAHMA QR CODE" at bounding box center [256, 82] width 272 height 9
